Goal: Find specific page/section: Find specific page/section

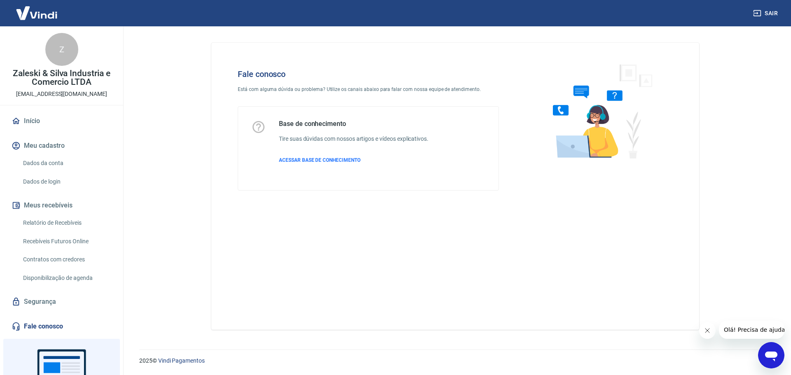
click at [63, 223] on link "Relatório de Recebíveis" at bounding box center [67, 223] width 94 height 17
